Goal: Information Seeking & Learning: Learn about a topic

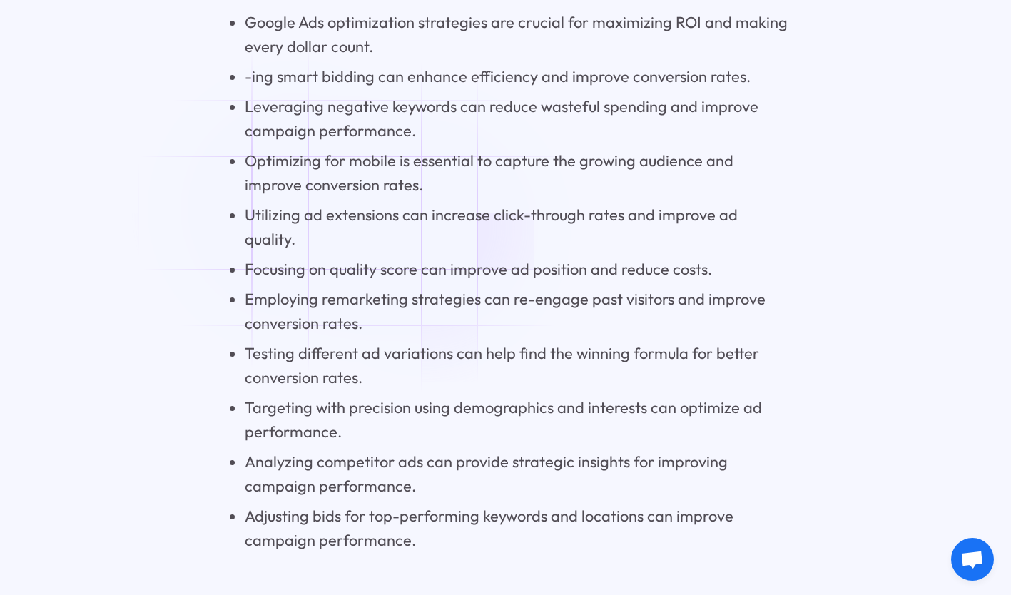
scroll to position [1434, 0]
click at [370, 298] on li "Employing remarketing strategies can re-engage past visitors and improve conver…" at bounding box center [517, 310] width 544 height 49
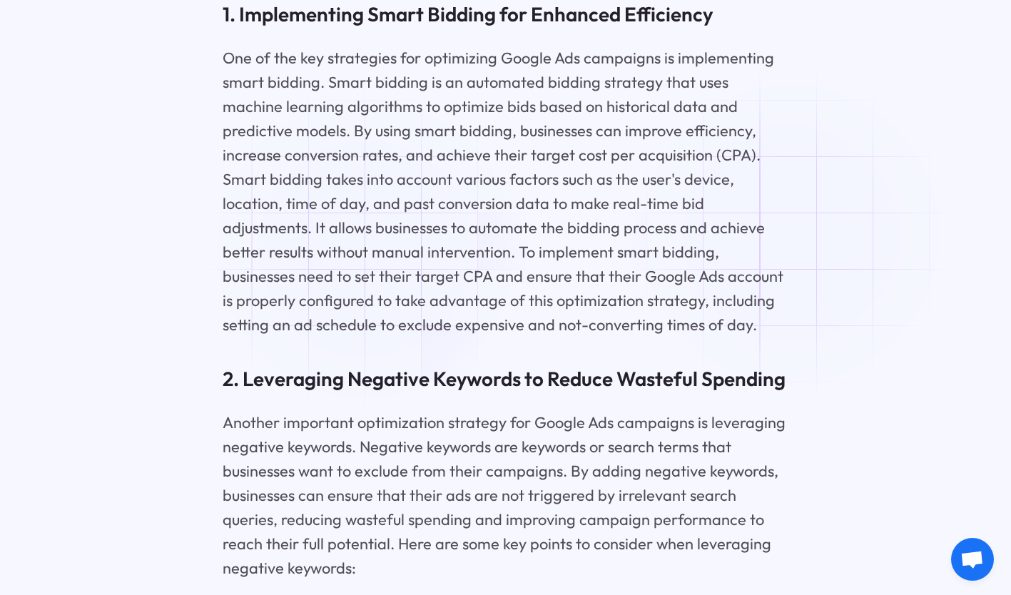
scroll to position [2485, 0]
click at [480, 206] on p "One of the key strategies for optimizing Google Ads campaigns is implementing s…" at bounding box center [506, 191] width 567 height 292
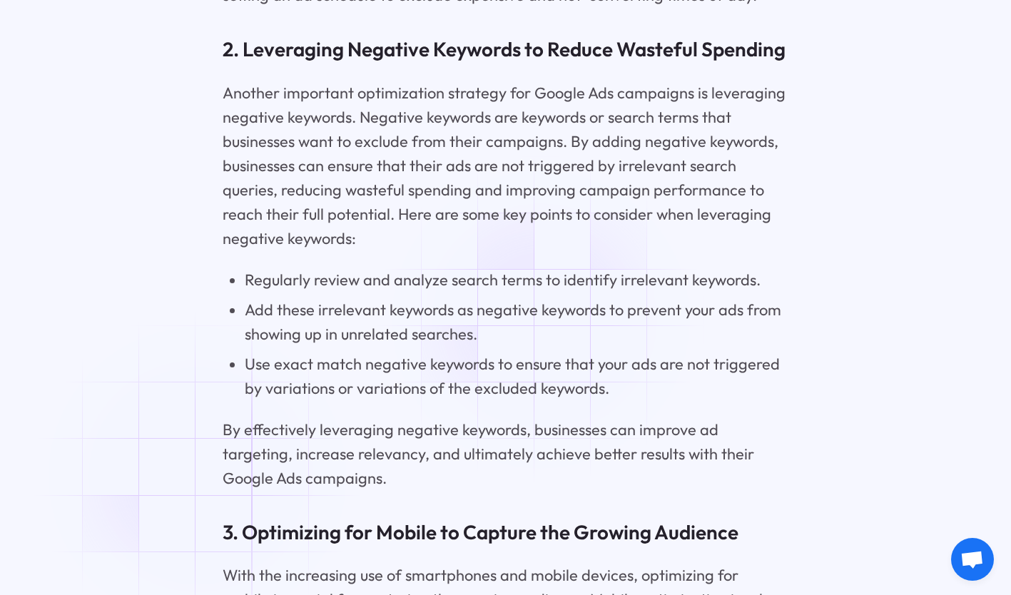
scroll to position [2814, 0]
click at [345, 366] on li "Use exact match negative keywords to ensure that your ads are not triggered by …" at bounding box center [517, 375] width 544 height 49
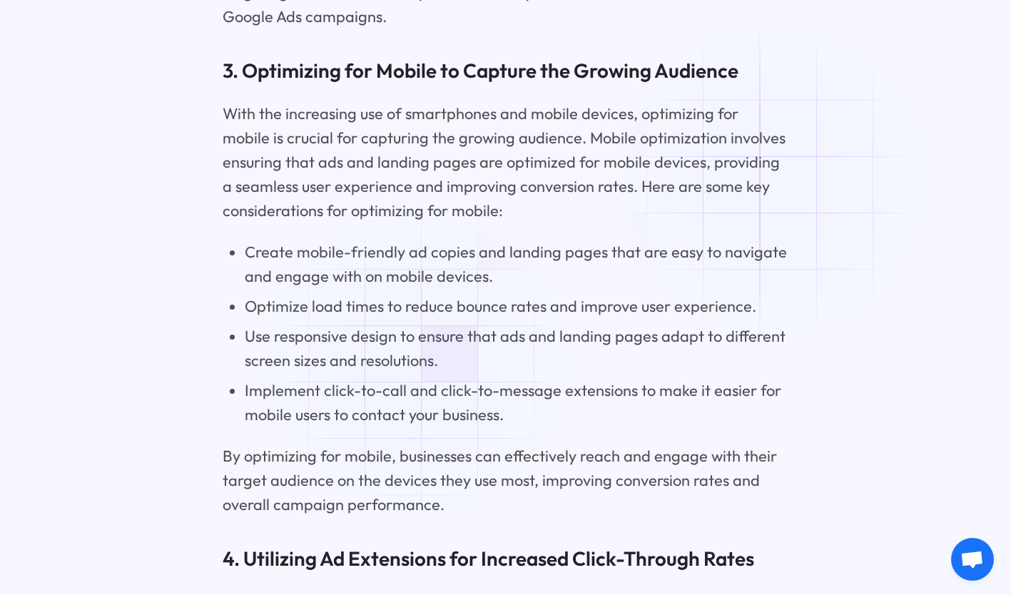
scroll to position [3276, 0]
click at [420, 281] on li "Create mobile-friendly ad copies and landing pages that are easy to navigate an…" at bounding box center [517, 263] width 544 height 49
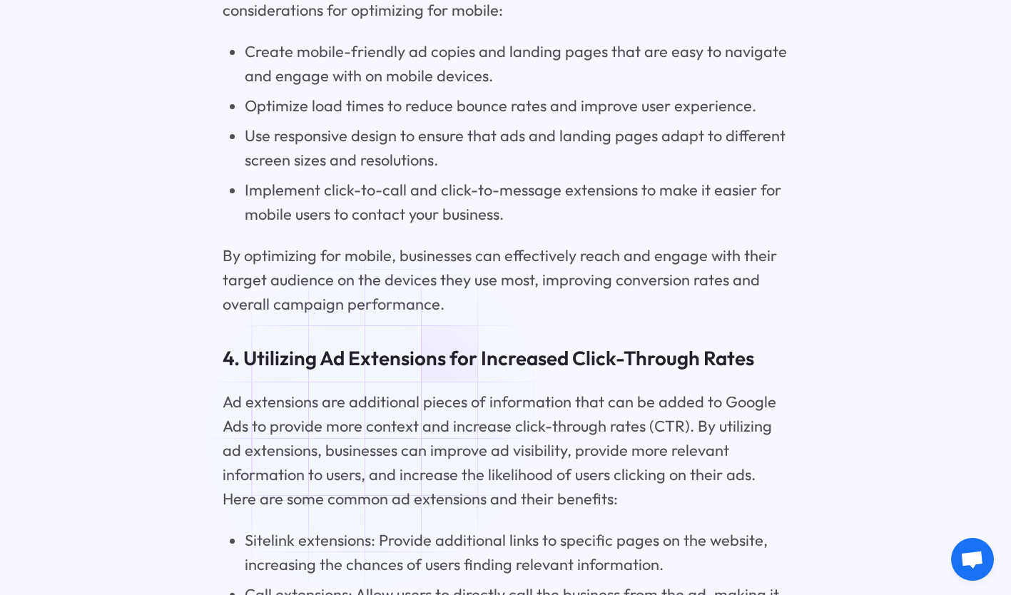
scroll to position [3477, 0]
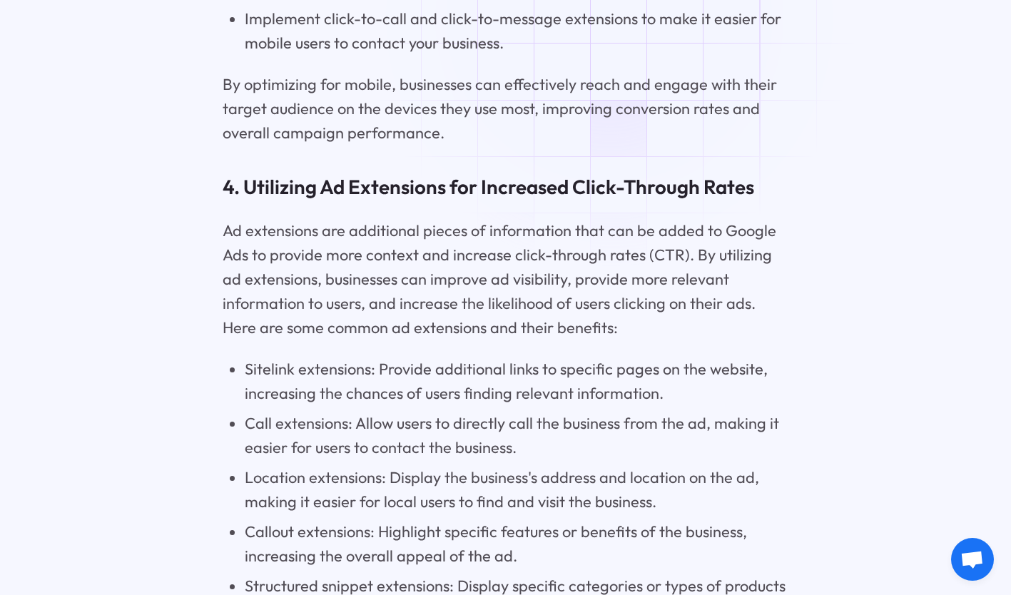
scroll to position [3648, 0]
click at [402, 358] on li "Sitelink extensions: Provide additional links to specific pages on the website,…" at bounding box center [517, 380] width 544 height 49
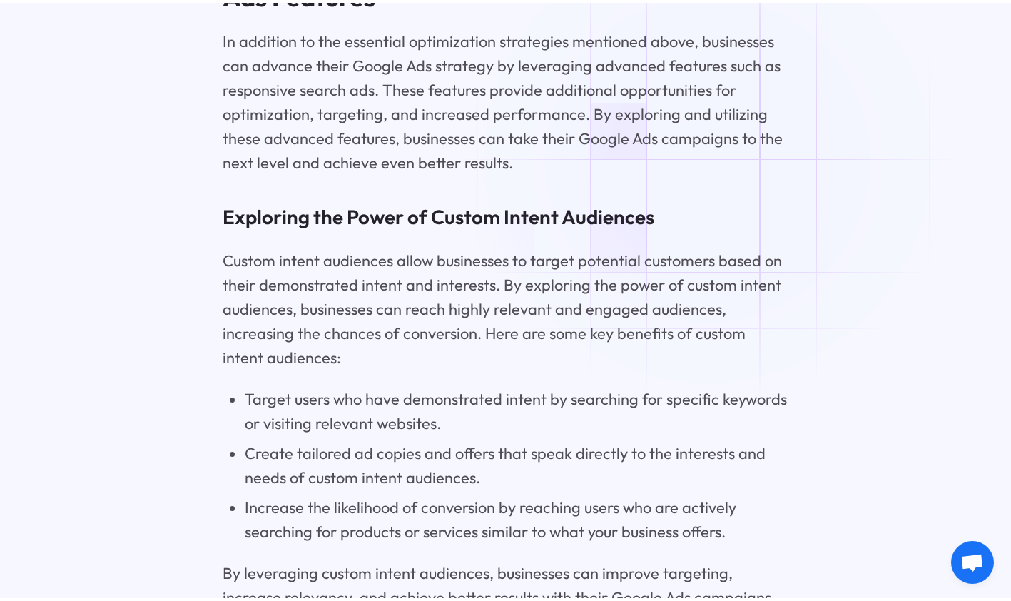
scroll to position [7376, 0]
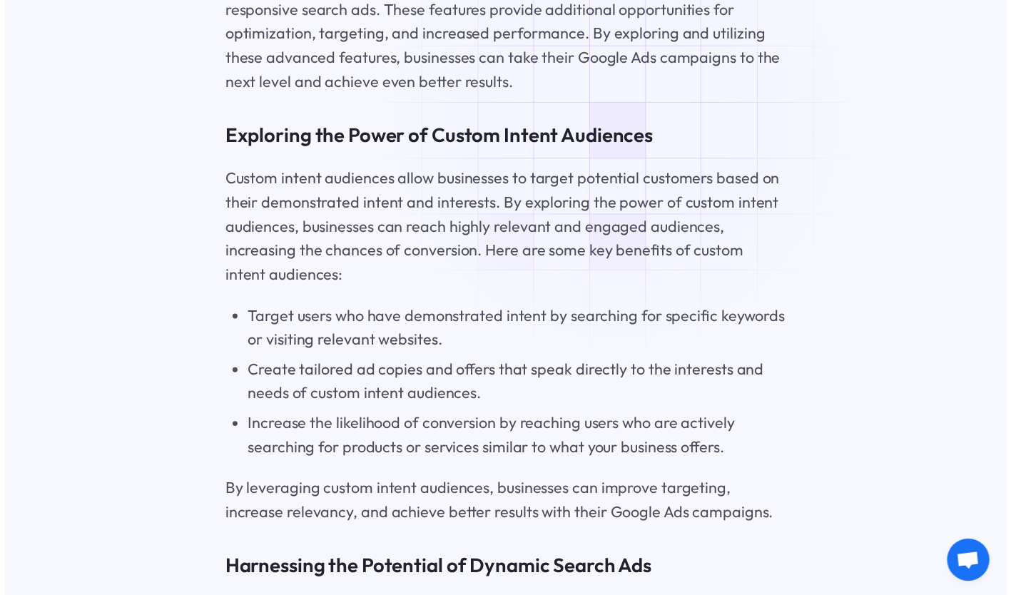
scroll to position [7377, 0]
